Goal: Transaction & Acquisition: Purchase product/service

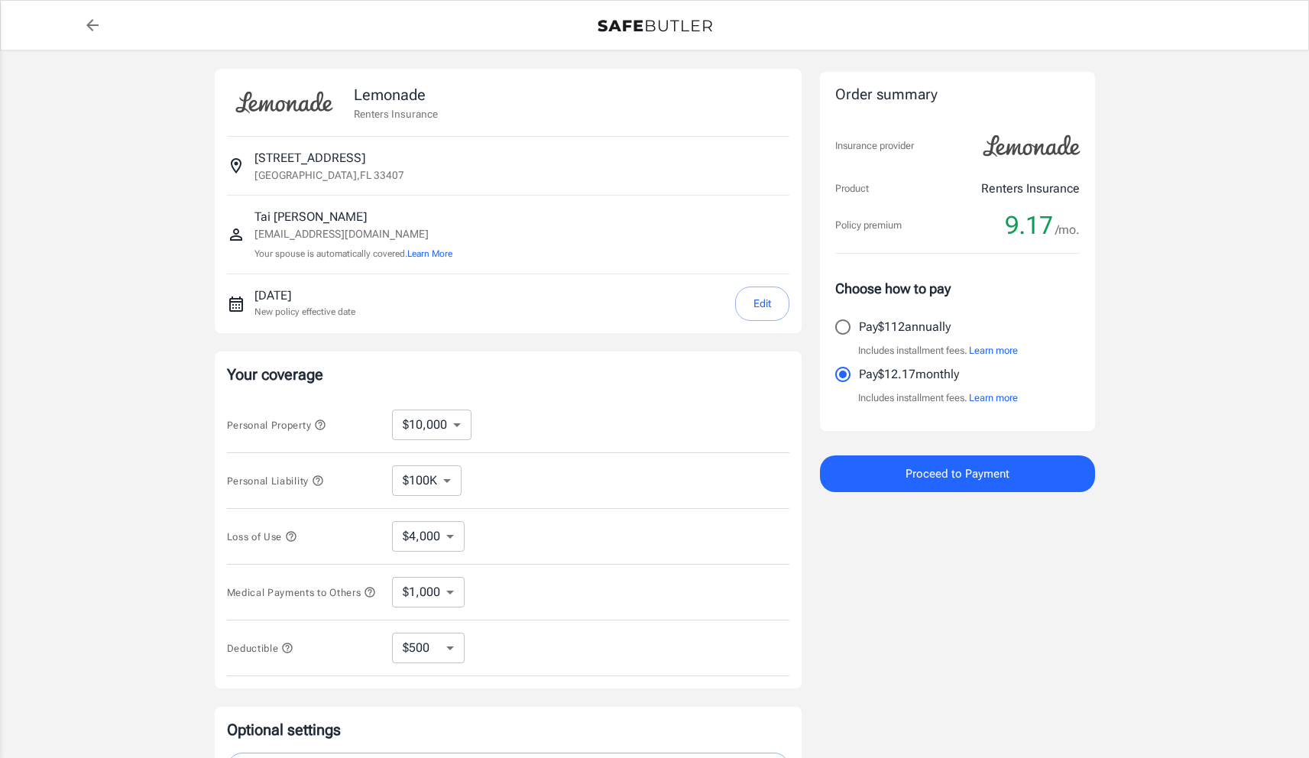
select select "500"
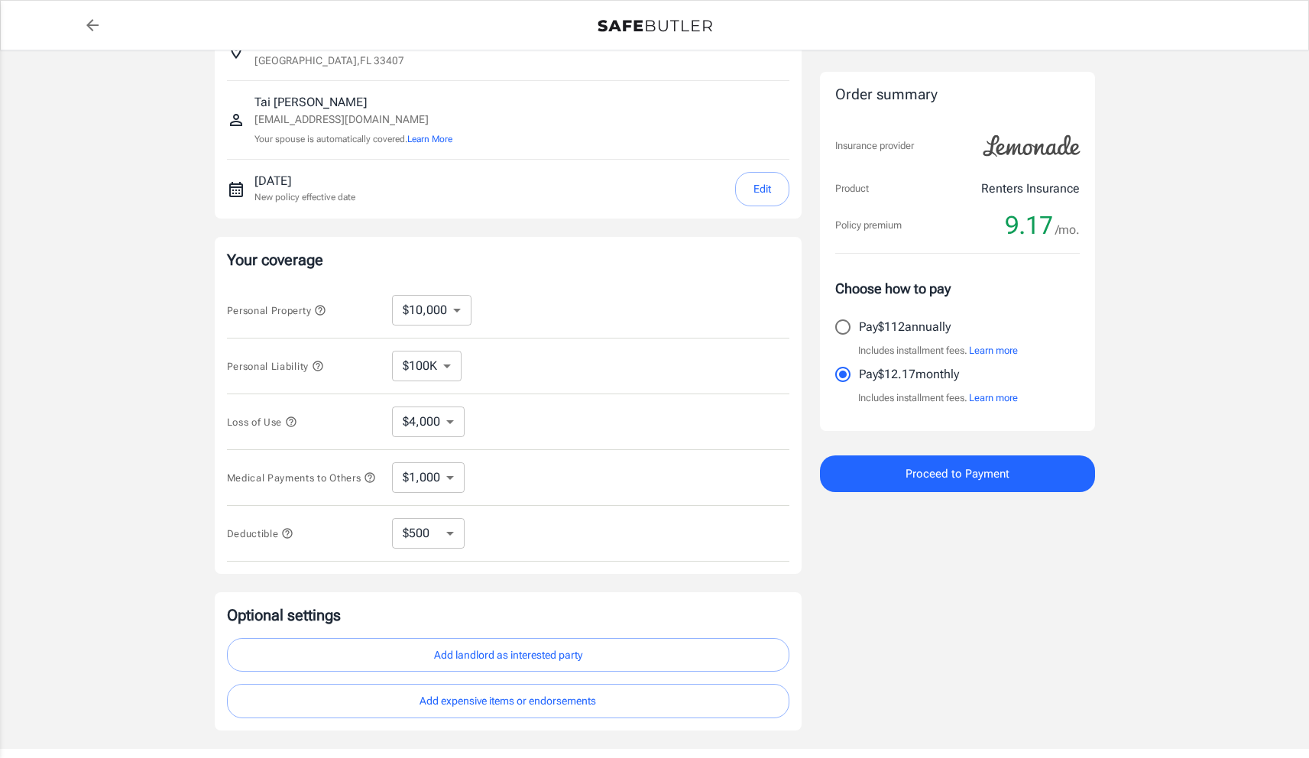
scroll to position [113, 0]
click at [454, 319] on select "$10,000 $20,000 $30,000 $40,000 $50,000 $100K" at bounding box center [432, 312] width 80 height 31
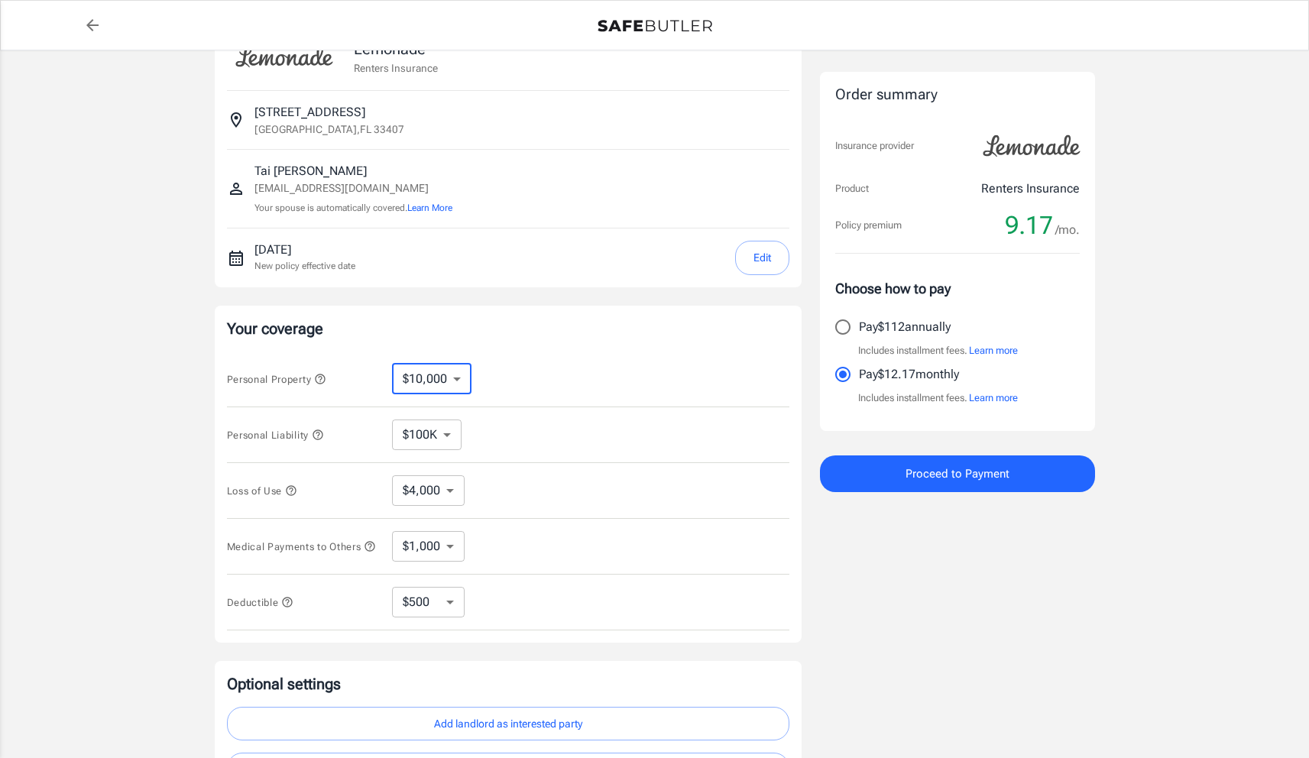
scroll to position [57, 0]
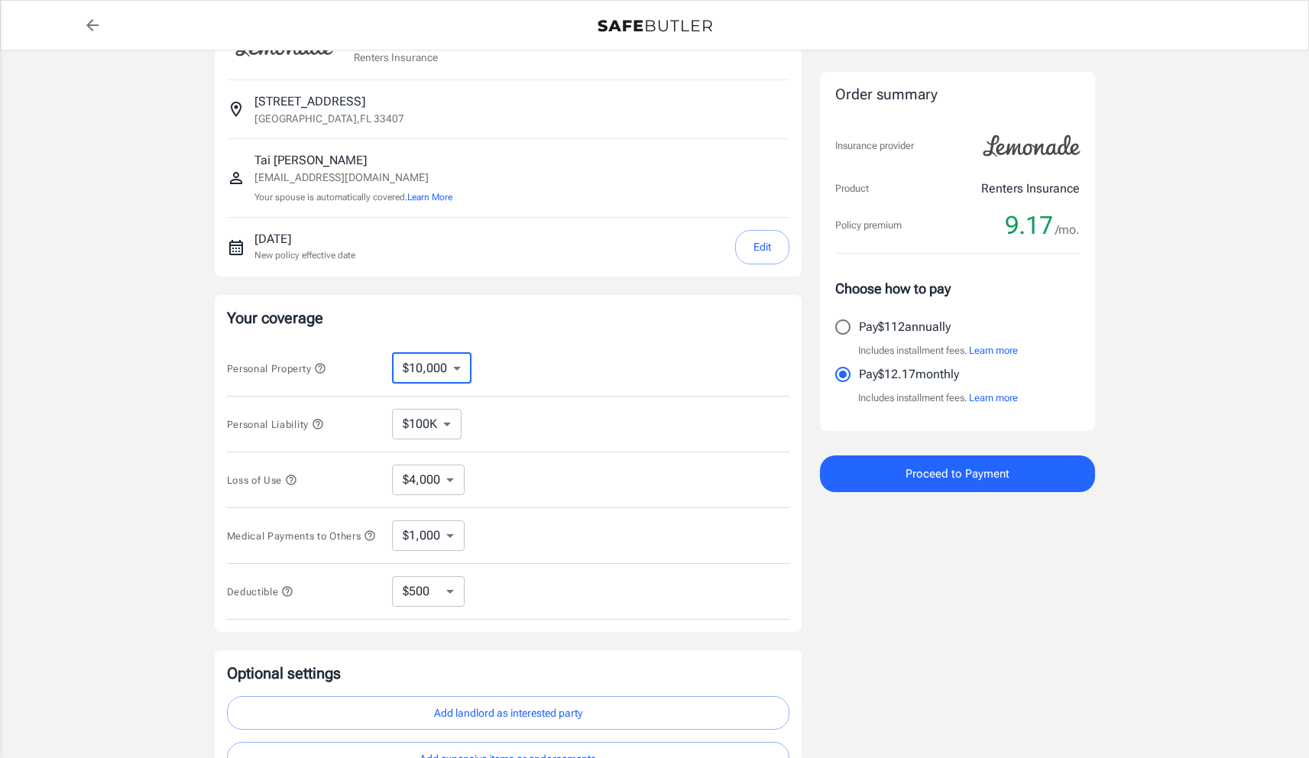
click at [401, 364] on select "$10,000 $20,000 $30,000 $40,000 $50,000 $100K" at bounding box center [432, 368] width 80 height 31
select select "100000"
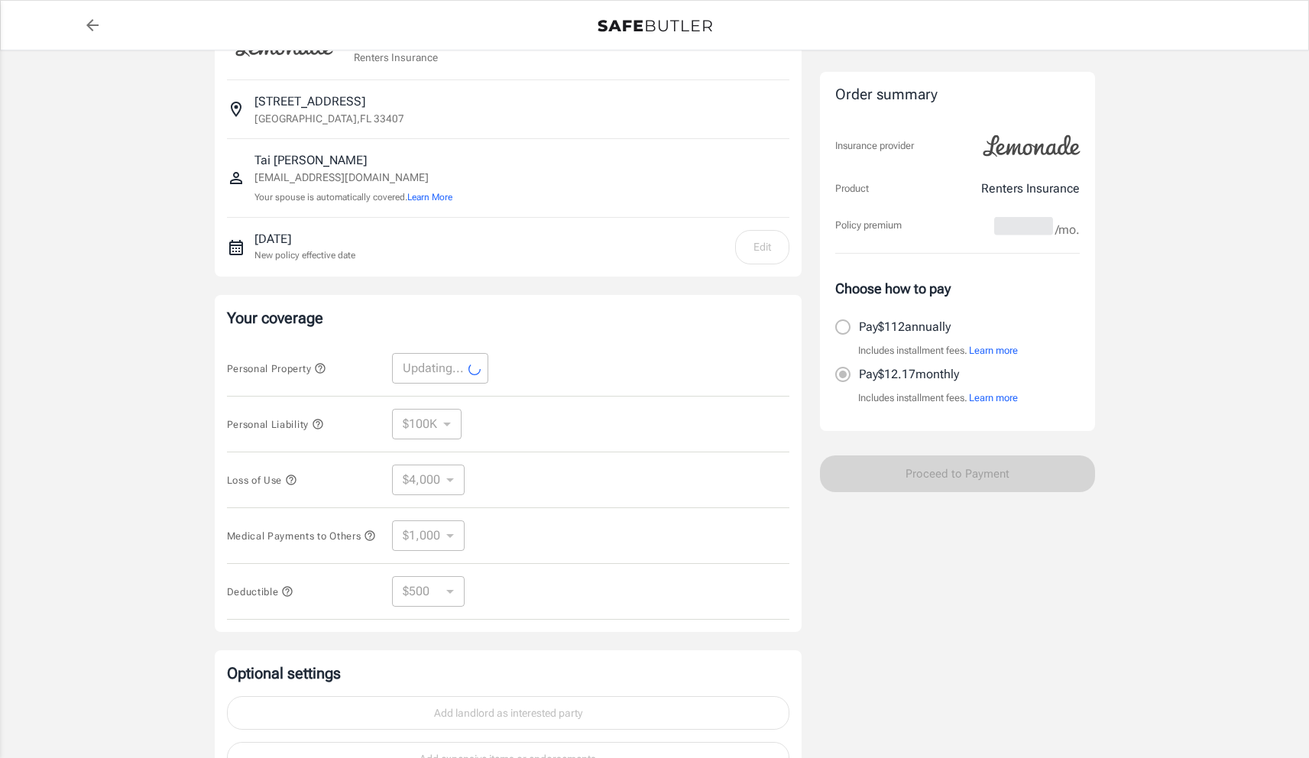
select select "100000"
select select "40000"
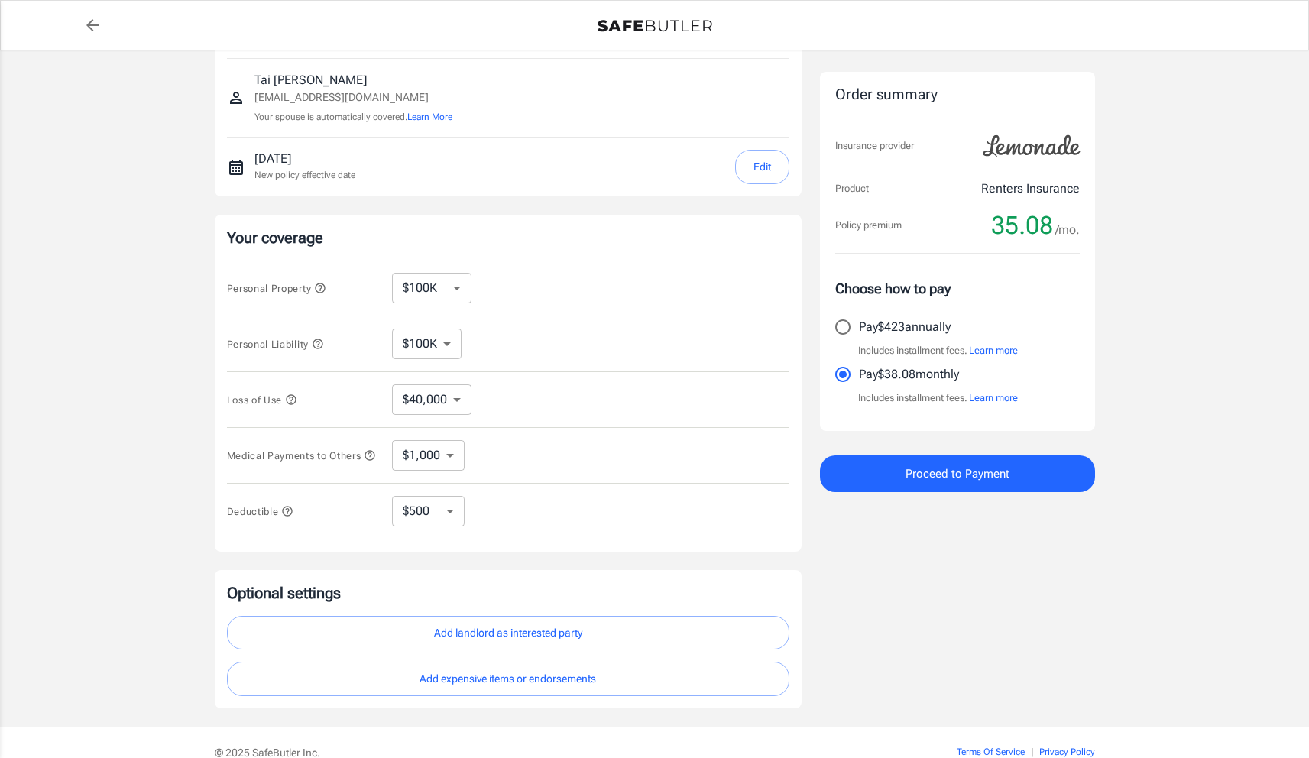
scroll to position [209, 0]
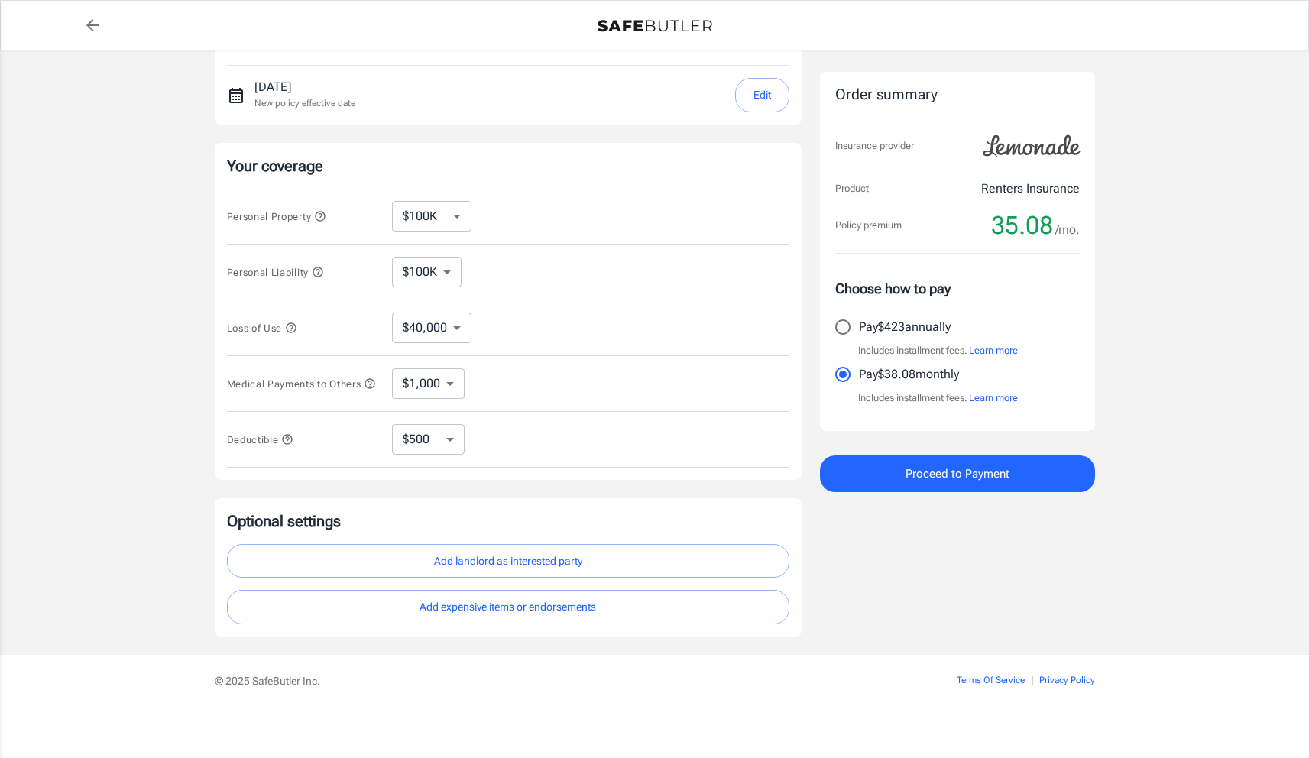
click at [456, 390] on select "$1,000 $2,000 $3,000 $4,000 $5,000" at bounding box center [428, 383] width 73 height 31
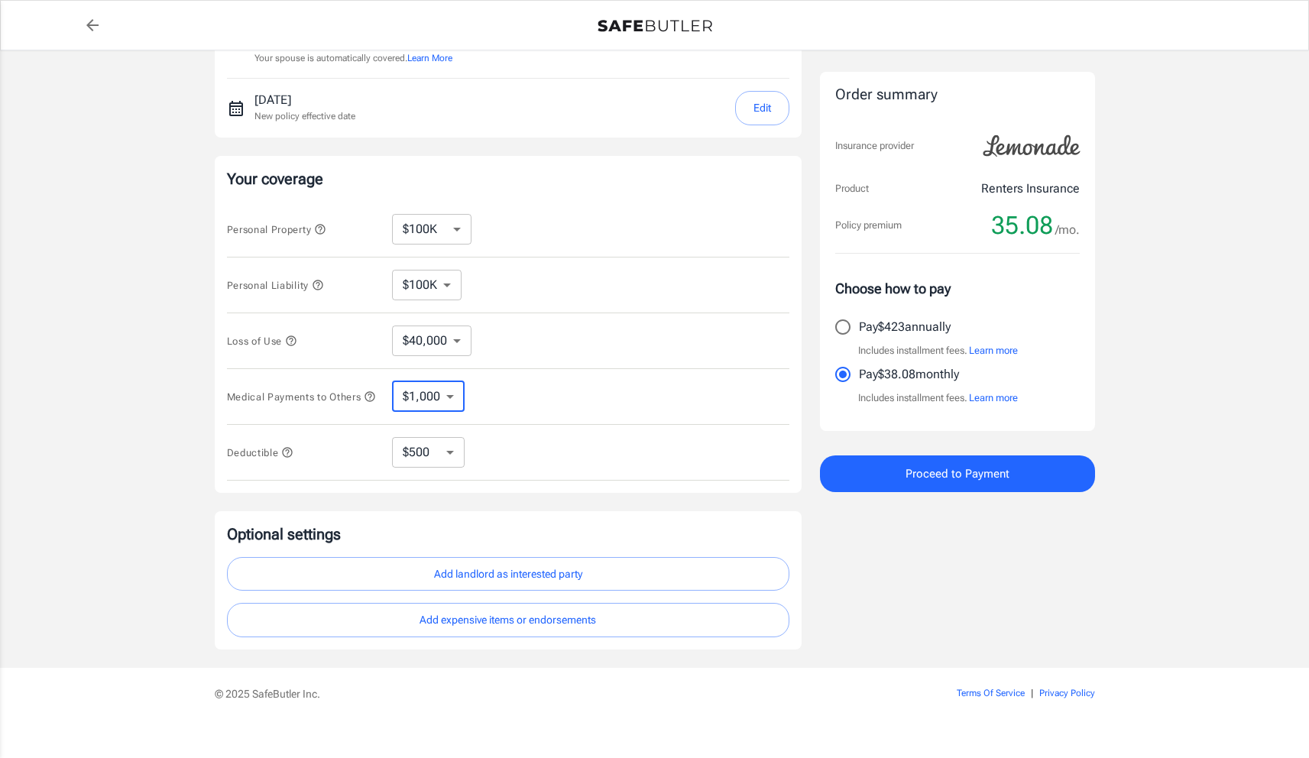
scroll to position [194, 0]
click at [975, 470] on span "Proceed to Payment" at bounding box center [958, 474] width 104 height 20
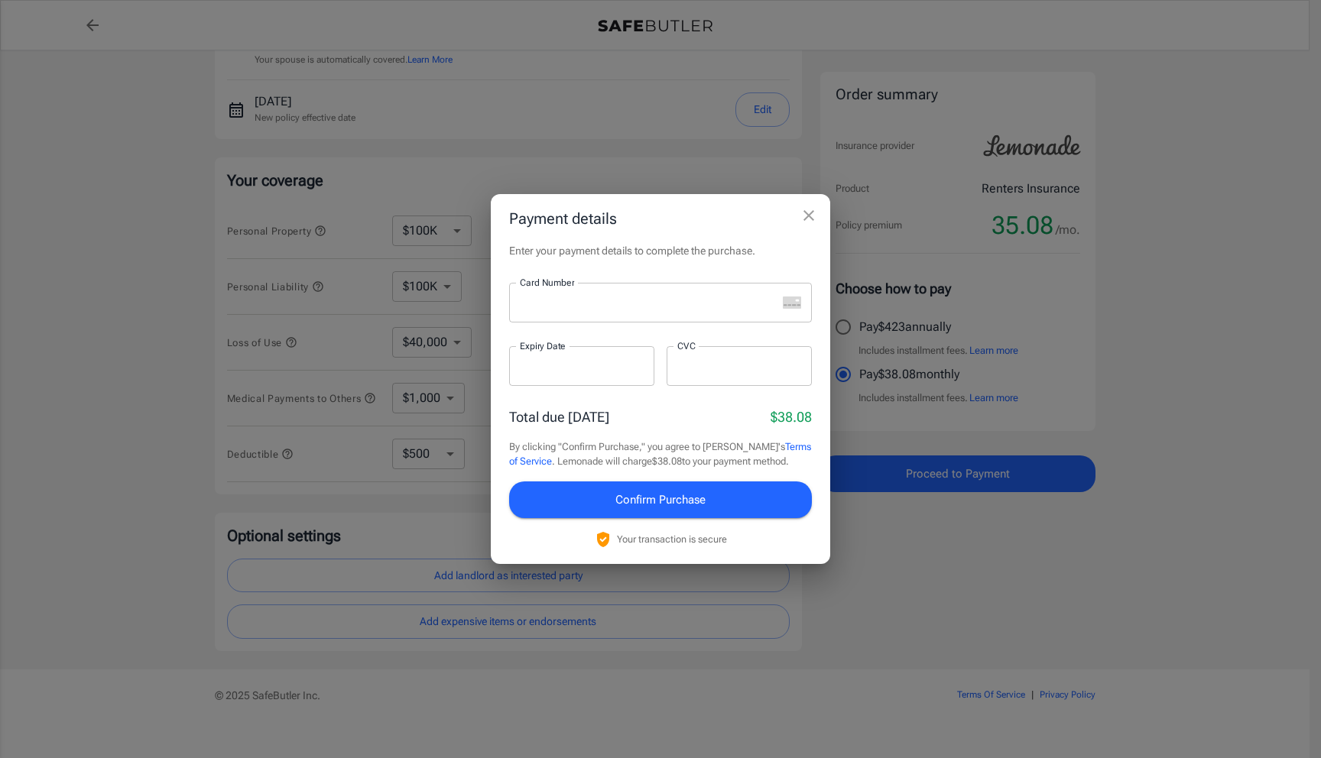
click at [809, 221] on icon "close" at bounding box center [809, 215] width 18 height 18
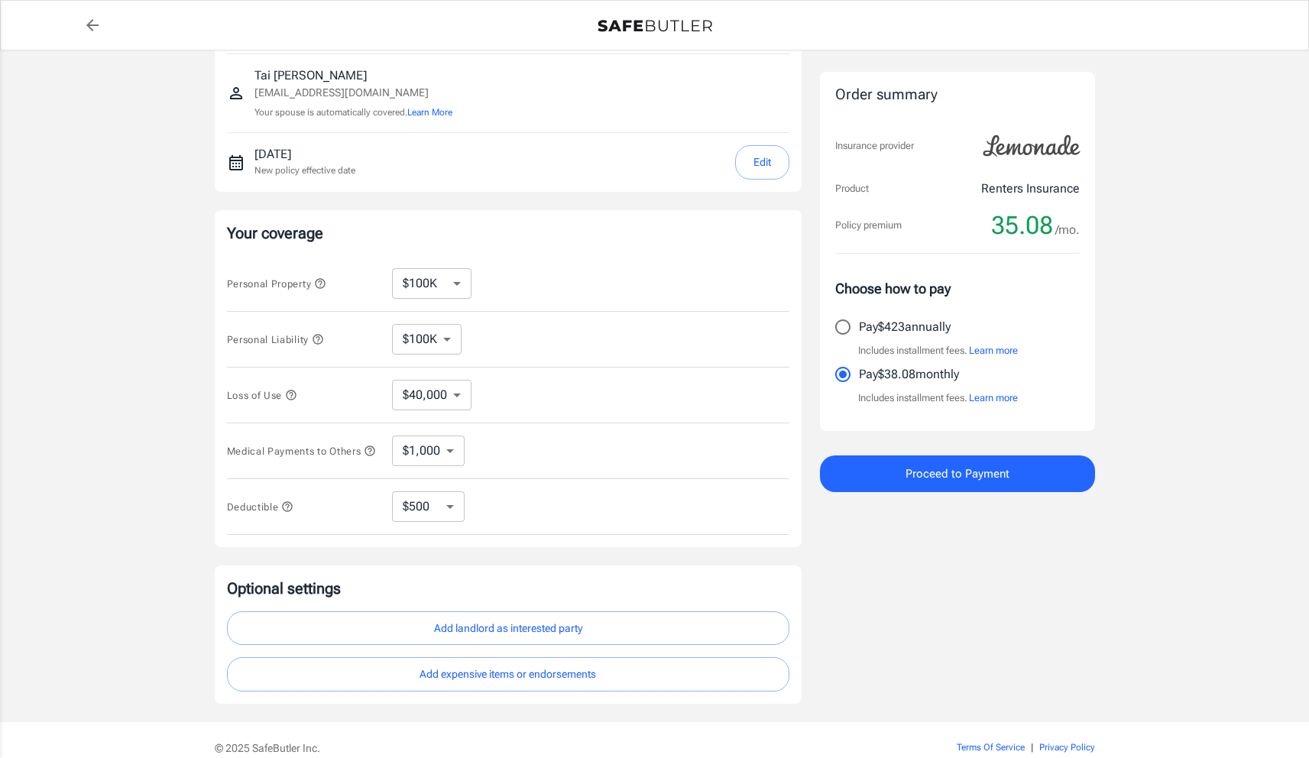
scroll to position [0, 0]
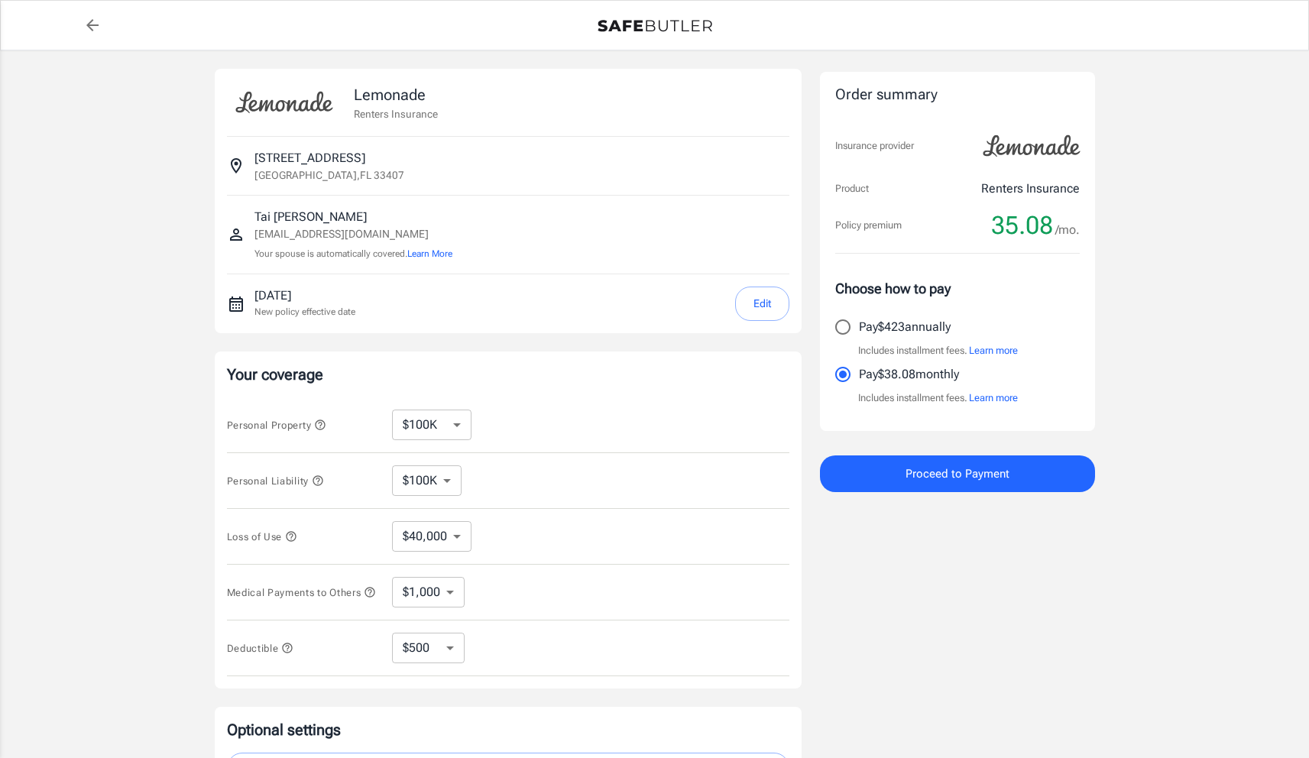
click at [291, 531] on icon "button" at bounding box center [291, 537] width 12 height 12
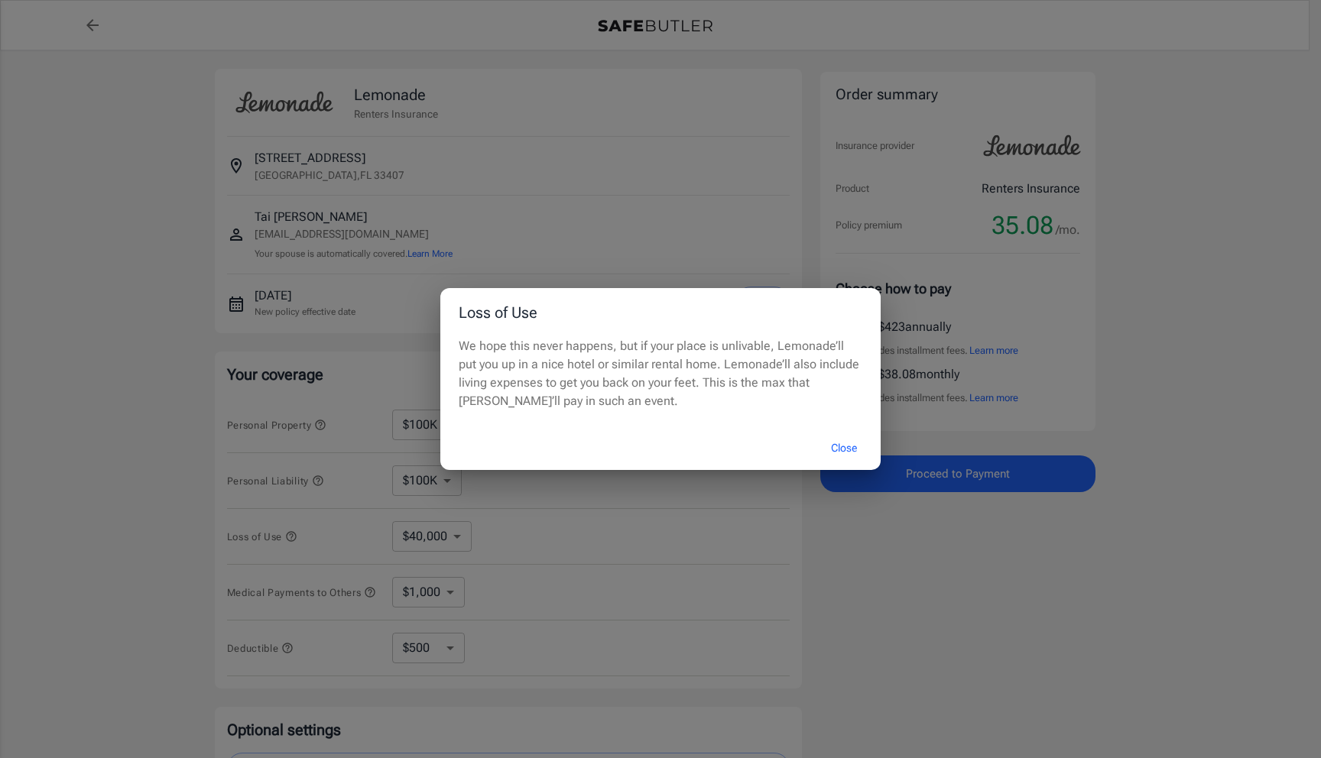
click at [836, 449] on button "Close" at bounding box center [843, 448] width 61 height 33
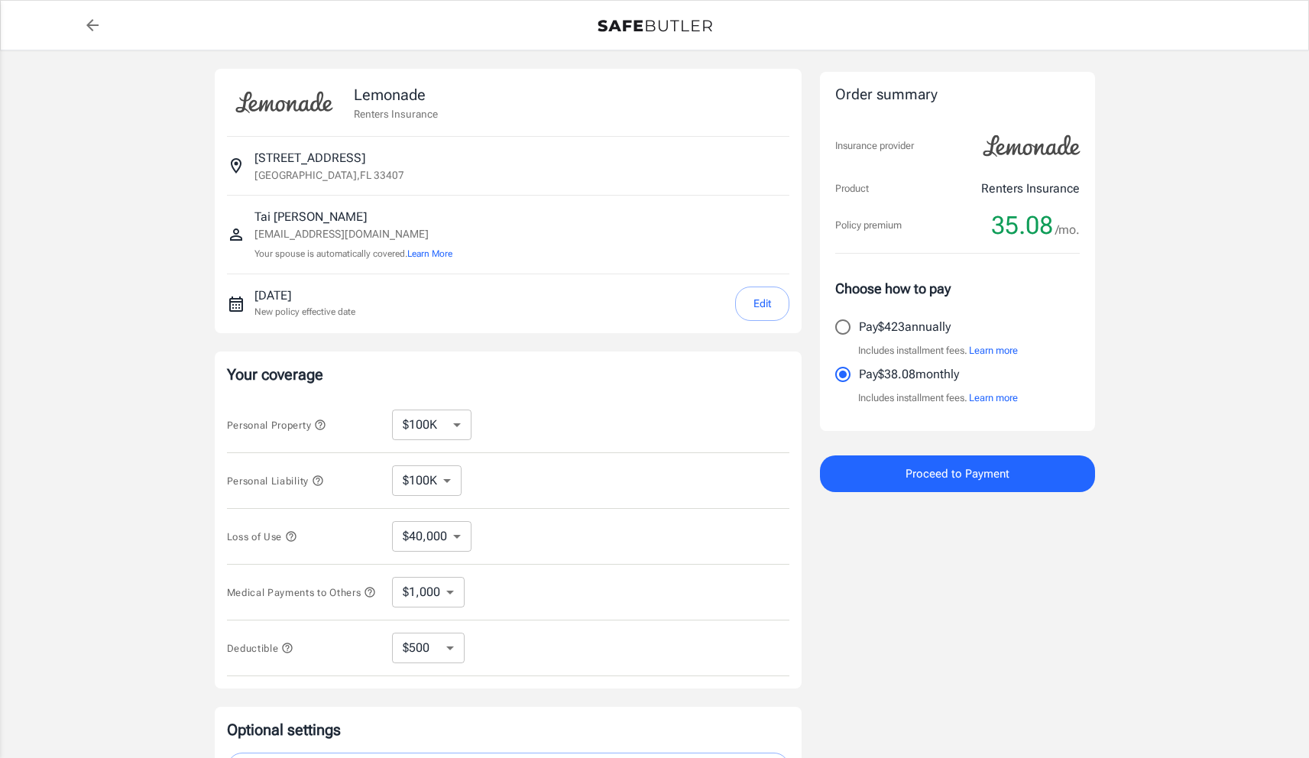
click at [437, 532] on select "$40,000" at bounding box center [432, 536] width 80 height 31
click at [446, 530] on select "$40,000" at bounding box center [432, 536] width 80 height 31
